Goal: Information Seeking & Learning: Learn about a topic

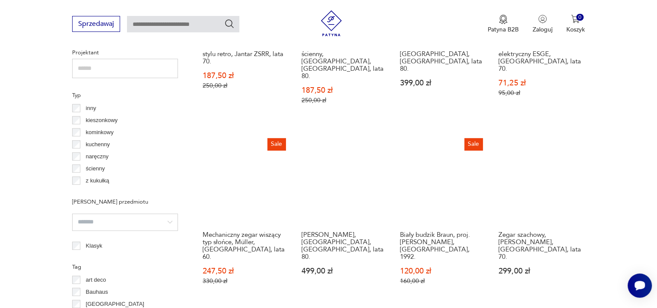
scroll to position [574, 0]
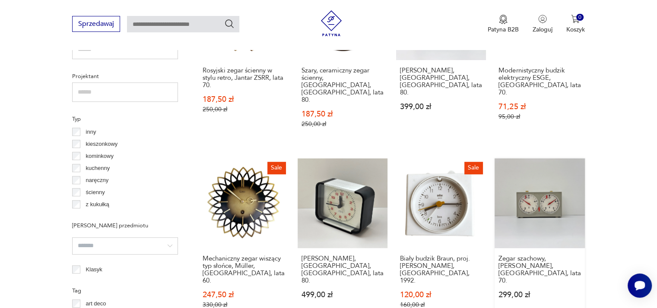
click at [540, 179] on link "Zegar szachowy, [PERSON_NAME], [GEOGRAPHIC_DATA], lata 70. 299,00 zł" at bounding box center [540, 242] width 90 height 167
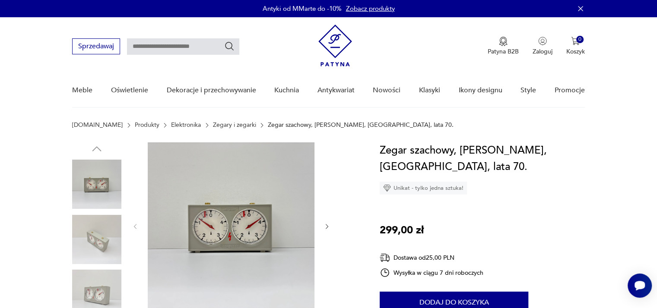
click at [100, 249] on img at bounding box center [96, 239] width 49 height 49
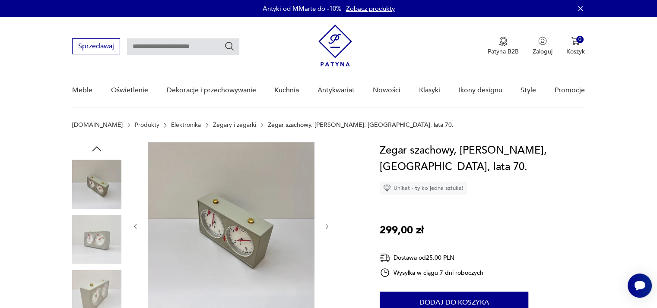
click at [89, 261] on img at bounding box center [96, 239] width 49 height 49
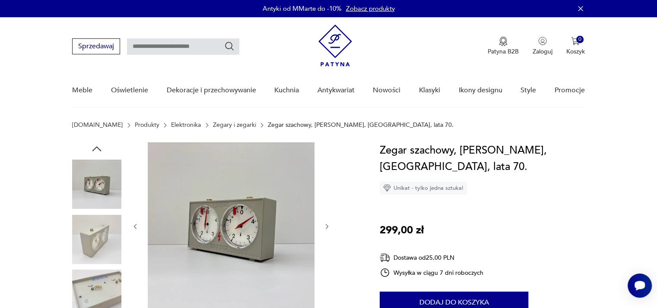
click at [102, 260] on img at bounding box center [96, 239] width 49 height 49
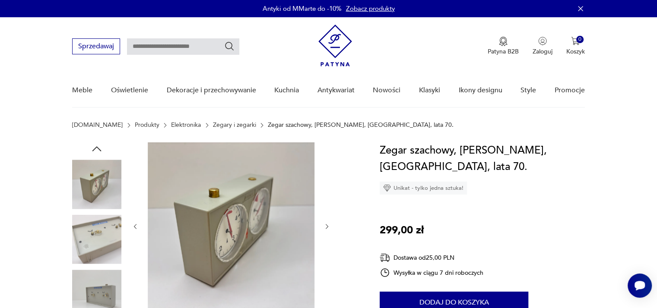
click at [102, 268] on div at bounding box center [96, 268] width 49 height 216
click at [102, 238] on img at bounding box center [96, 239] width 49 height 49
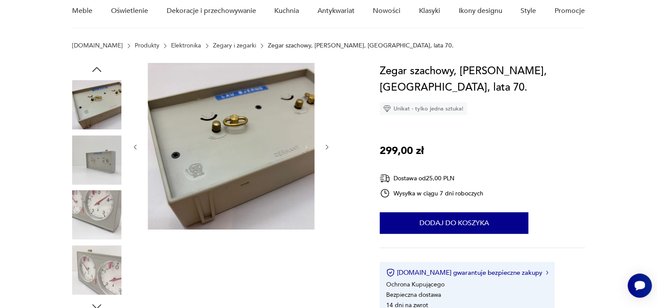
scroll to position [86, 0]
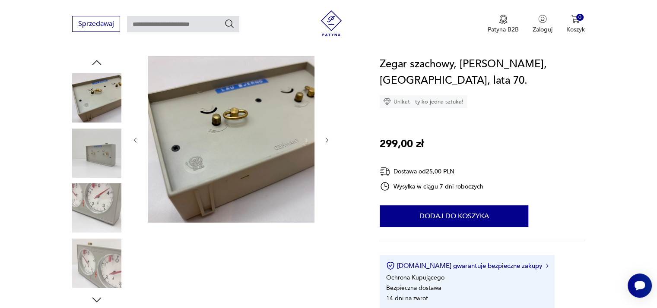
click at [102, 203] on img at bounding box center [96, 208] width 49 height 49
